Goal: Task Accomplishment & Management: Use online tool/utility

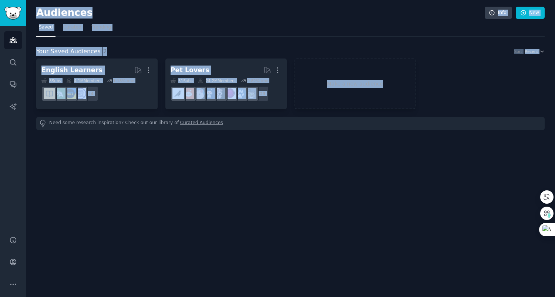
drag, startPoint x: 38, startPoint y: 11, endPoint x: 147, endPoint y: 111, distance: 148.3
click at [147, 111] on div "Audiences Info New Saved Curated Trending Your Saved Audiences 2 Sort Recent En…" at bounding box center [290, 71] width 509 height 122
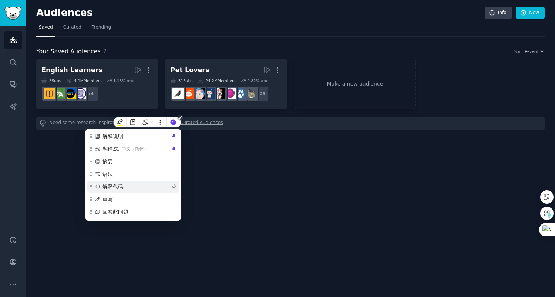
click at [177, 183] on div "解释代码" at bounding box center [133, 187] width 93 height 12
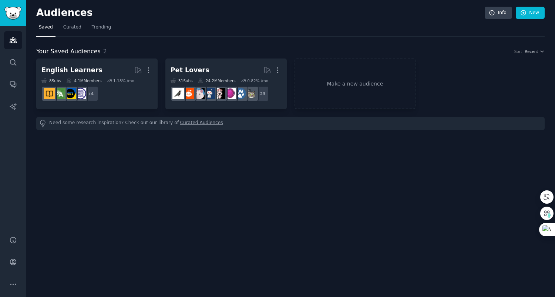
click at [238, 161] on div "Audiences Info New Saved Curated Trending Your Saved Audiences 2 Sort Recent En…" at bounding box center [290, 148] width 529 height 297
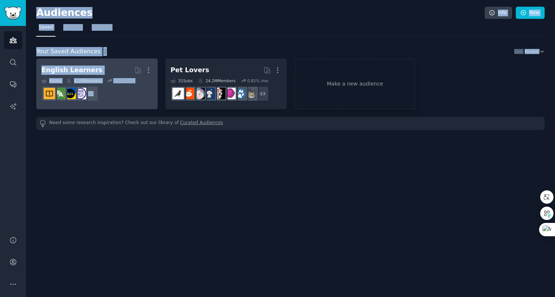
drag, startPoint x: 36, startPoint y: 11, endPoint x: 150, endPoint y: 101, distance: 144.9
click at [150, 101] on div "Audiences Info New Saved Curated Trending Your Saved Audiences 2 Sort Recent En…" at bounding box center [290, 148] width 529 height 297
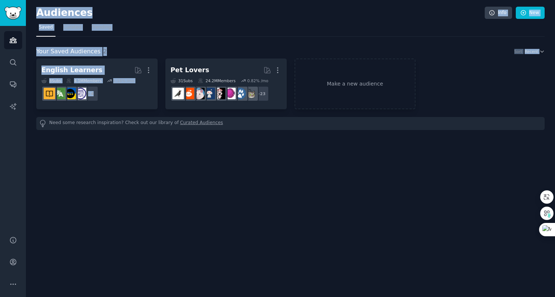
click at [204, 12] on h2 "Audiences" at bounding box center [260, 13] width 449 height 12
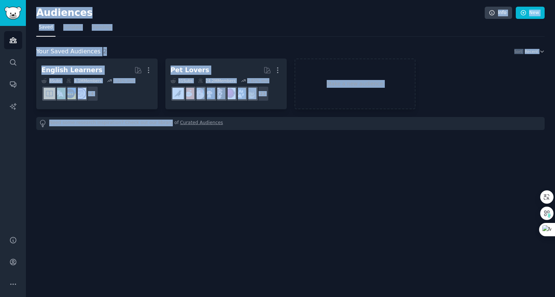
drag, startPoint x: 35, startPoint y: 11, endPoint x: 164, endPoint y: 122, distance: 170.1
click at [164, 122] on div "Audiences Info New Saved Curated Trending Your Saved Audiences 2 Sort Recent En…" at bounding box center [290, 148] width 529 height 297
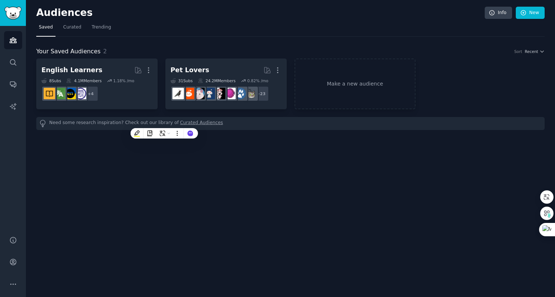
click at [196, 24] on nav "Saved Curated Trending" at bounding box center [290, 28] width 509 height 15
click at [105, 29] on span "Trending" at bounding box center [101, 27] width 19 height 7
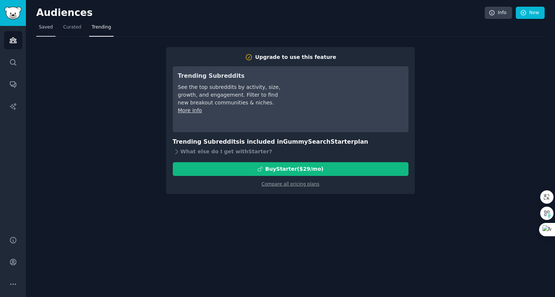
click at [47, 31] on link "Saved" at bounding box center [45, 28] width 19 height 15
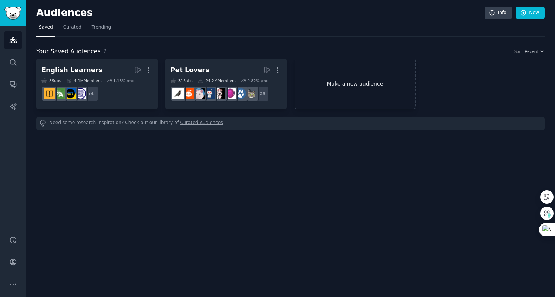
click at [359, 87] on link "Make a new audience" at bounding box center [355, 83] width 121 height 51
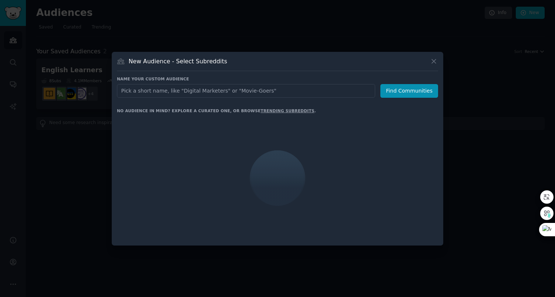
click at [194, 91] on input "text" at bounding box center [246, 91] width 258 height 14
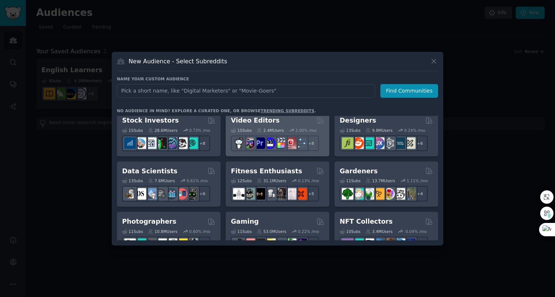
scroll to position [160, 0]
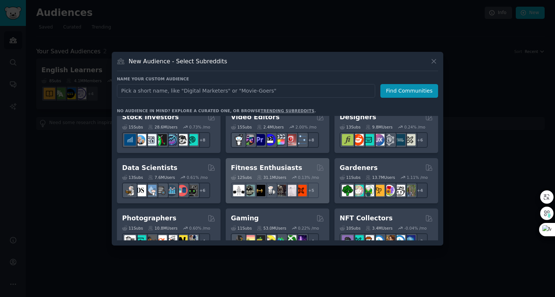
click at [305, 173] on div "12 Sub s 31.1M Users 0.13 % /mo r/workout + 5" at bounding box center [277, 185] width 93 height 26
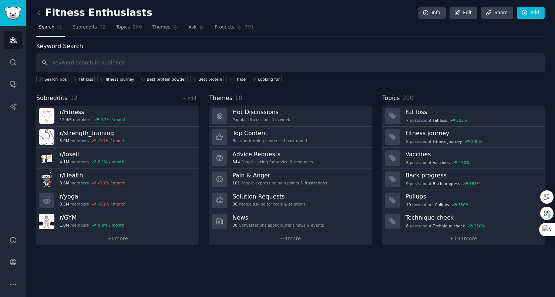
click at [125, 62] on input "text" at bounding box center [290, 62] width 509 height 19
type input "d"
type input "dog"
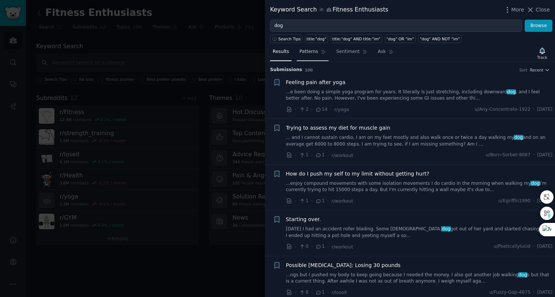
click at [312, 55] on span "Patterns" at bounding box center [308, 51] width 19 height 7
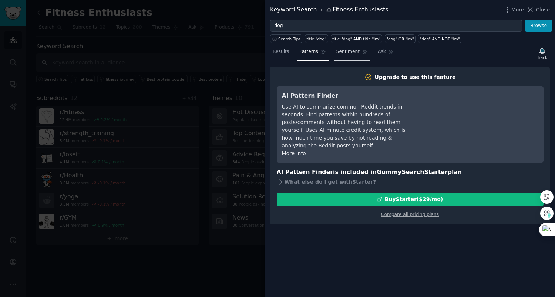
click at [345, 55] on span "Sentiment" at bounding box center [347, 51] width 23 height 7
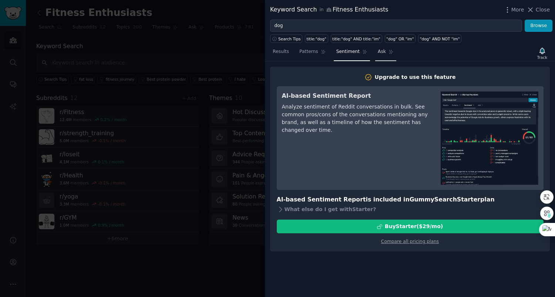
click at [381, 51] on span "Ask" at bounding box center [382, 51] width 8 height 7
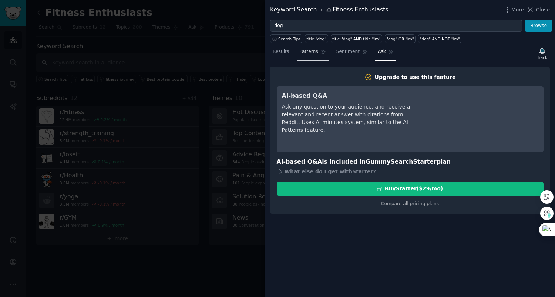
click at [303, 54] on span "Patterns" at bounding box center [308, 51] width 19 height 7
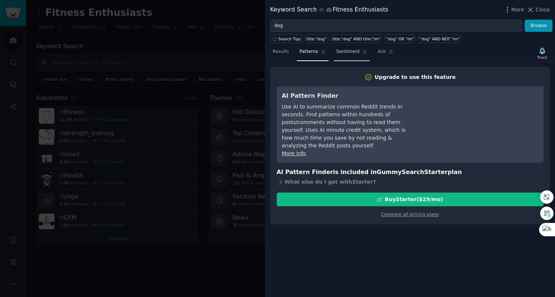
click at [343, 50] on span "Sentiment" at bounding box center [347, 51] width 23 height 7
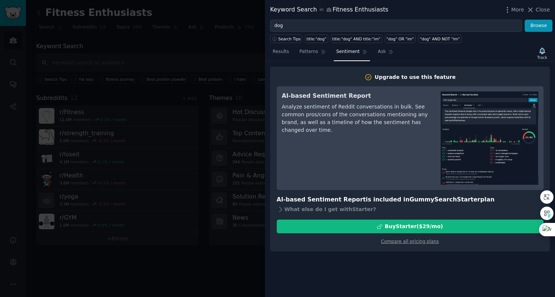
click at [195, 90] on div at bounding box center [277, 148] width 555 height 297
